Goal: Transaction & Acquisition: Book appointment/travel/reservation

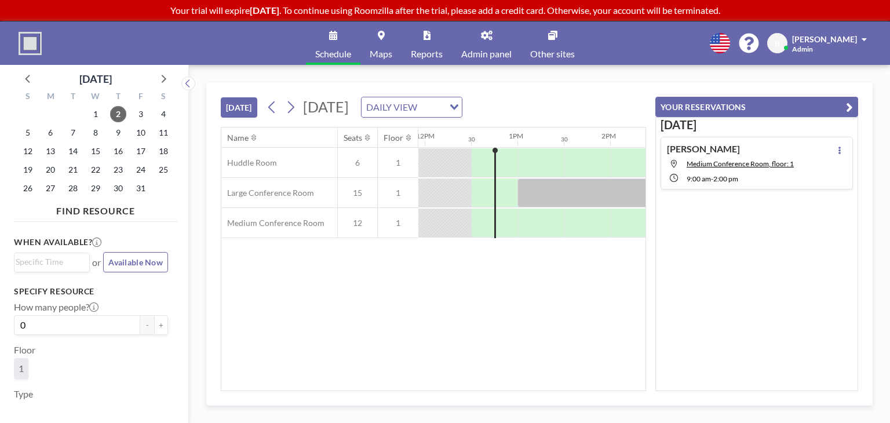
scroll to position [0, 1112]
click at [290, 108] on icon at bounding box center [290, 106] width 11 height 17
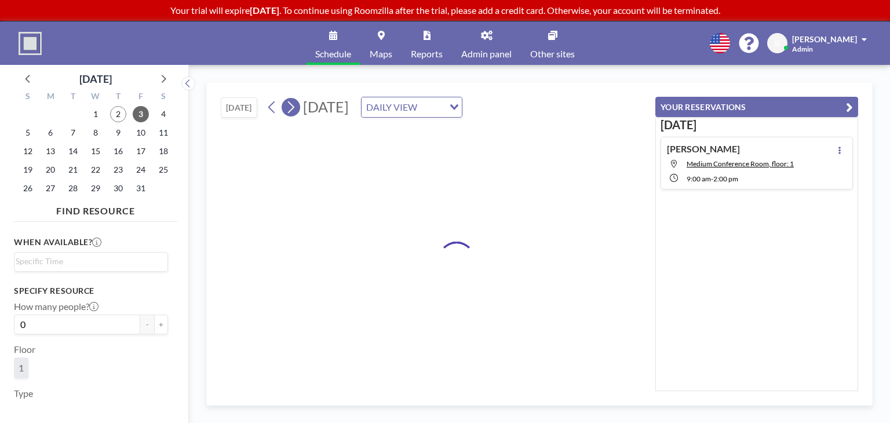
click at [290, 108] on icon at bounding box center [290, 106] width 11 height 17
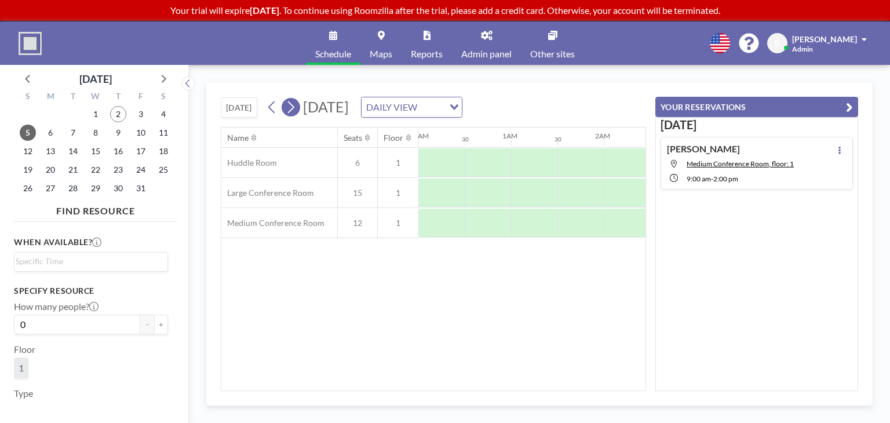
click at [290, 108] on icon at bounding box center [290, 106] width 11 height 17
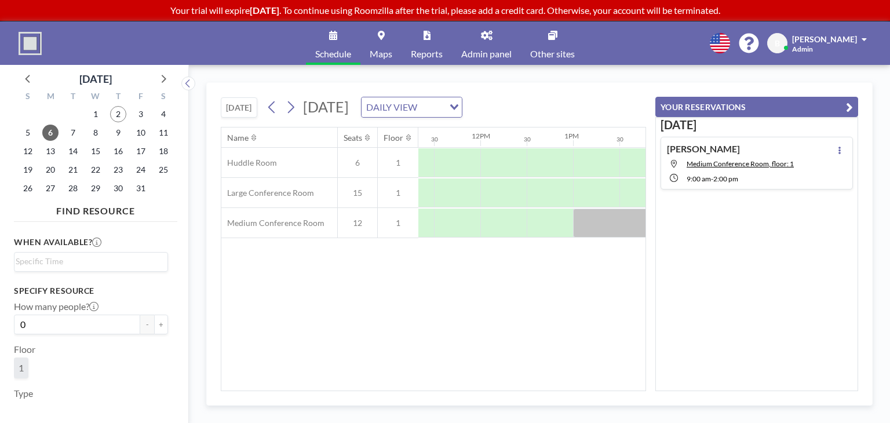
scroll to position [0, 1053]
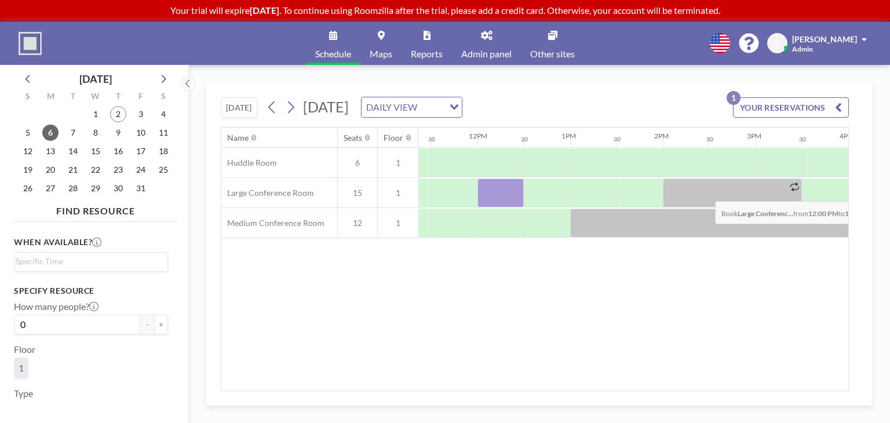
click at [503, 192] on div at bounding box center [500, 192] width 46 height 29
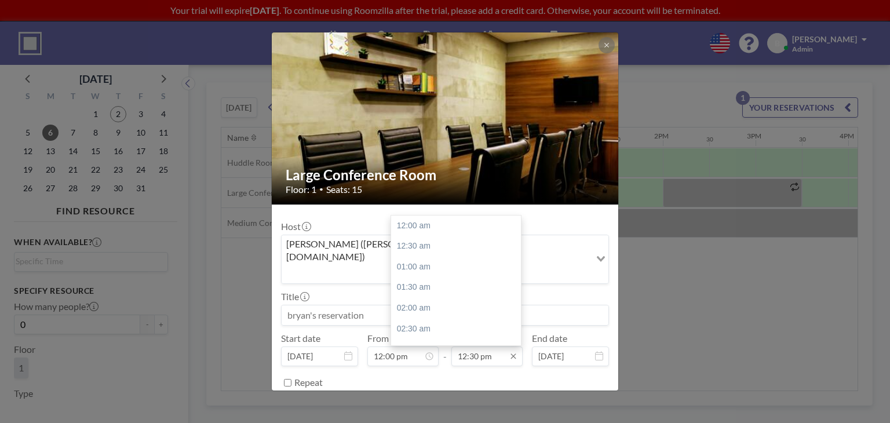
scroll to position [516, 0]
click at [480, 346] on input "12:30 pm" at bounding box center [486, 356] width 71 height 20
click at [426, 257] on div "01:30 pm" at bounding box center [459, 267] width 136 height 21
type input "01:30 pm"
click at [388, 305] on input at bounding box center [445, 315] width 327 height 20
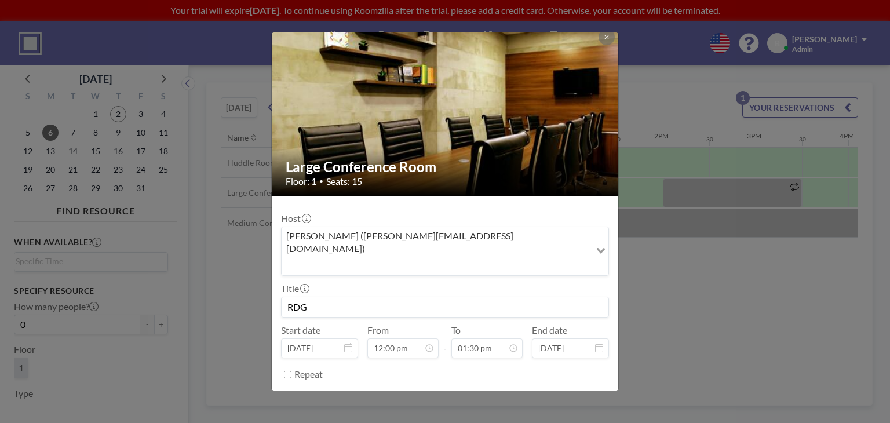
scroll to position [10, 0]
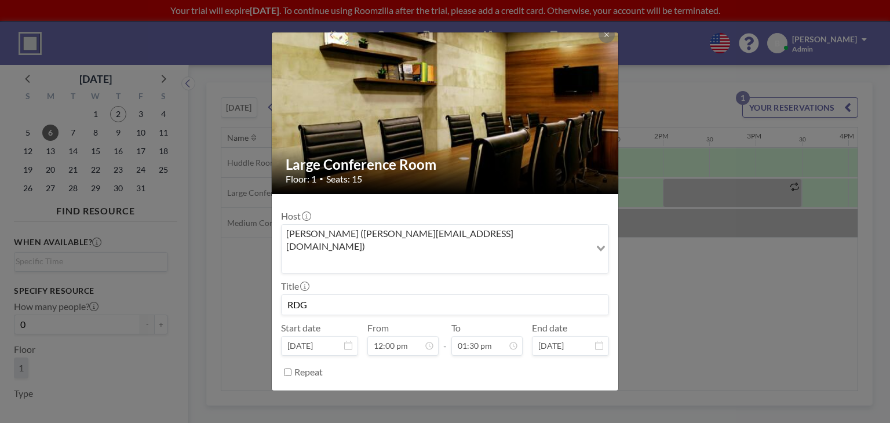
type input "RDG"
click at [556, 391] on button "BOOK NOW" at bounding box center [579, 401] width 59 height 20
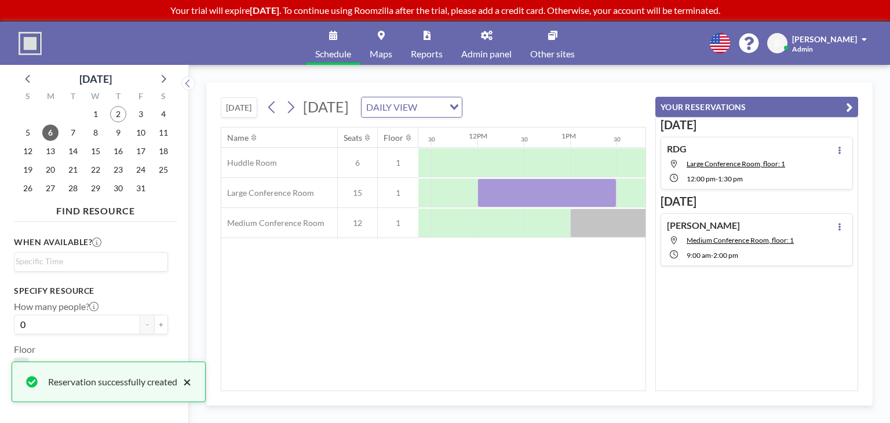
click at [190, 383] on button "×" at bounding box center [184, 382] width 14 height 14
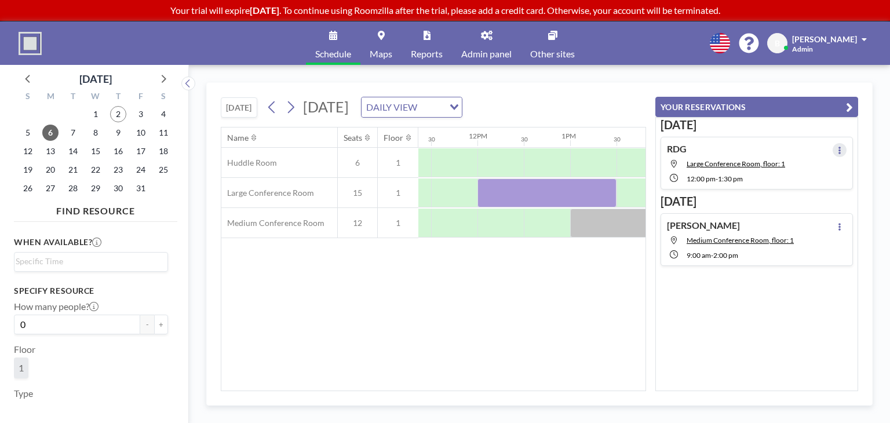
click at [840, 149] on button at bounding box center [840, 150] width 14 height 14
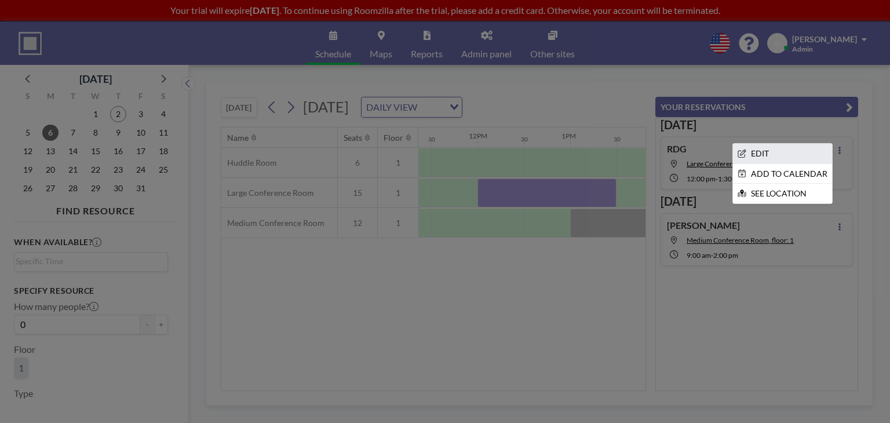
click at [797, 159] on li "EDIT" at bounding box center [782, 154] width 99 height 20
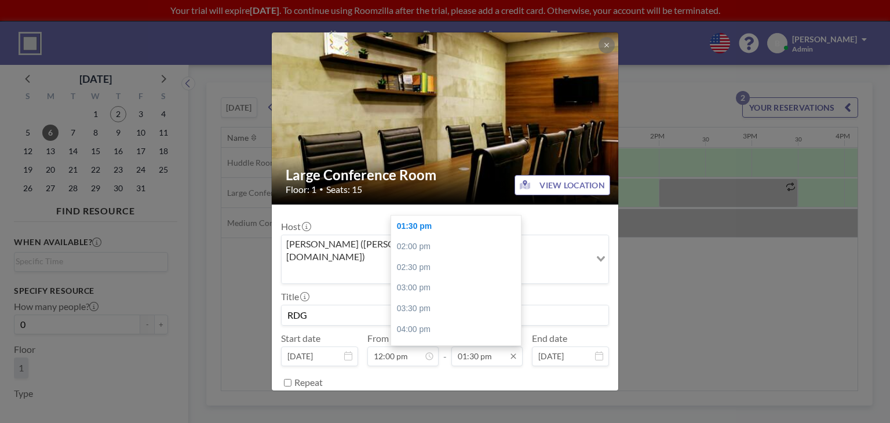
scroll to position [0, 1066]
click at [484, 346] on input "01:30 pm" at bounding box center [486, 356] width 71 height 20
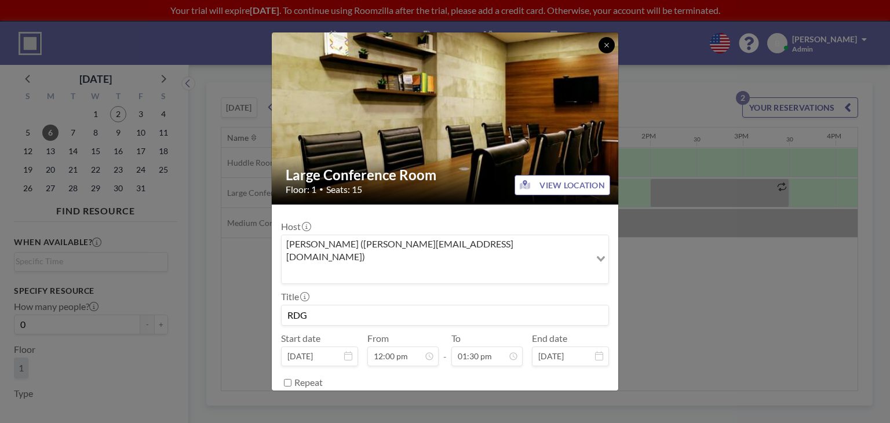
click at [606, 49] on button at bounding box center [607, 45] width 16 height 16
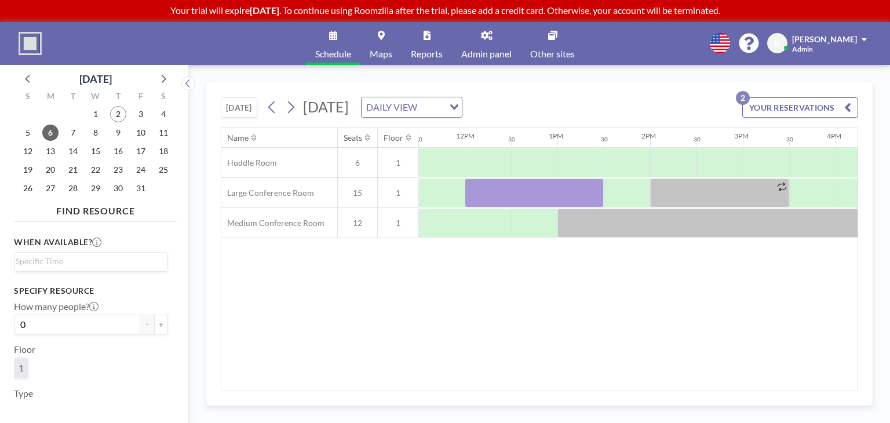
click at [488, 52] on span "Admin panel" at bounding box center [486, 53] width 50 height 9
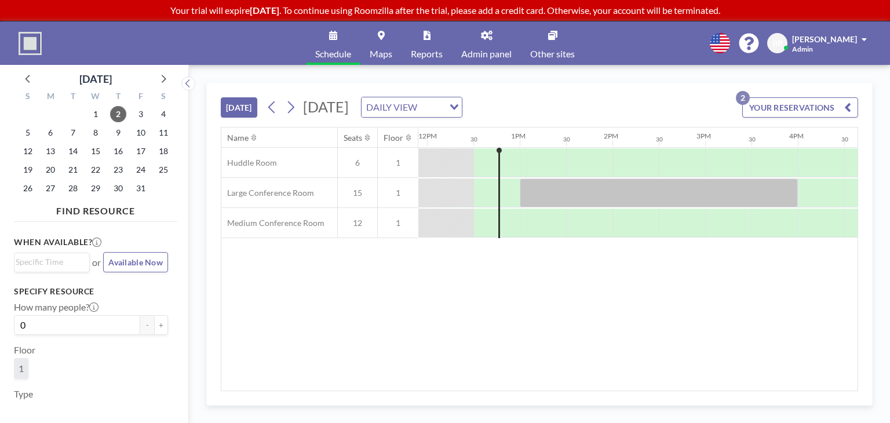
scroll to position [0, 1112]
